Goal: Transaction & Acquisition: Purchase product/service

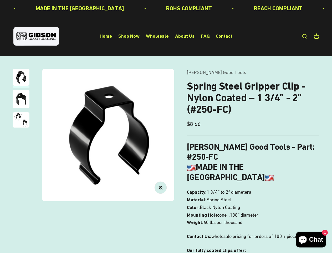
click at [166, 126] on img at bounding box center [108, 135] width 132 height 132
click at [108, 135] on img at bounding box center [108, 135] width 132 height 132
click at [161, 187] on icon "button" at bounding box center [160, 187] width 1 height 1
click at [21, 78] on img "Go to item 1" at bounding box center [21, 77] width 17 height 17
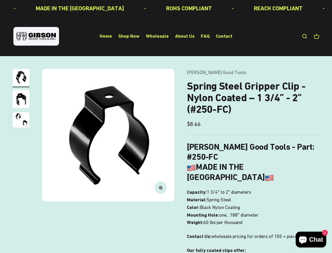
click at [21, 100] on img "Go to item 2" at bounding box center [21, 99] width 17 height 18
click at [21, 121] on img "Go to item 3" at bounding box center [21, 119] width 17 height 15
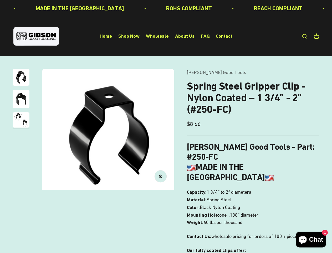
scroll to position [0, 271]
